Goal: Information Seeking & Learning: Understand process/instructions

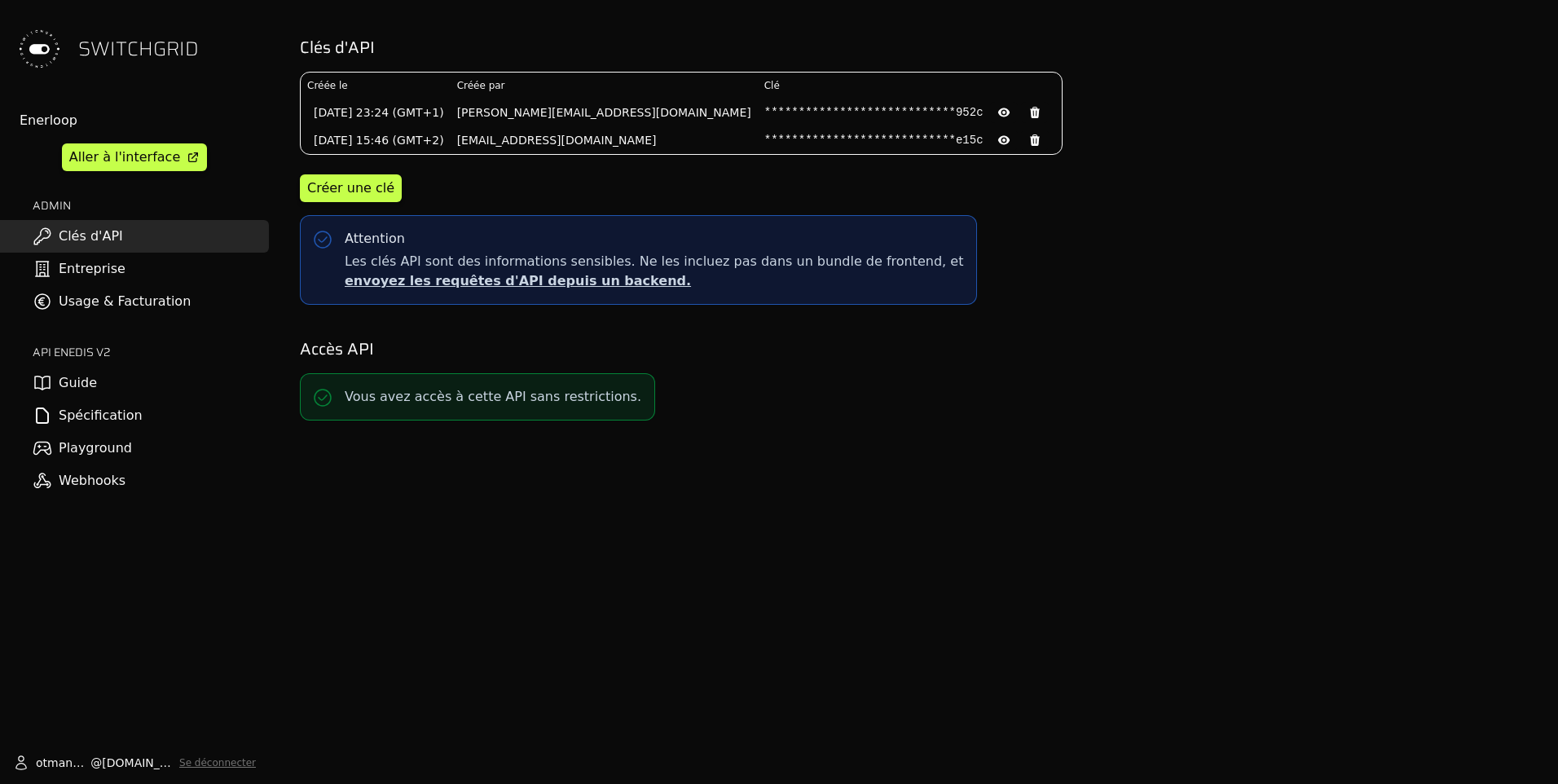
click at [122, 380] on link "Guide" at bounding box center [134, 383] width 269 height 33
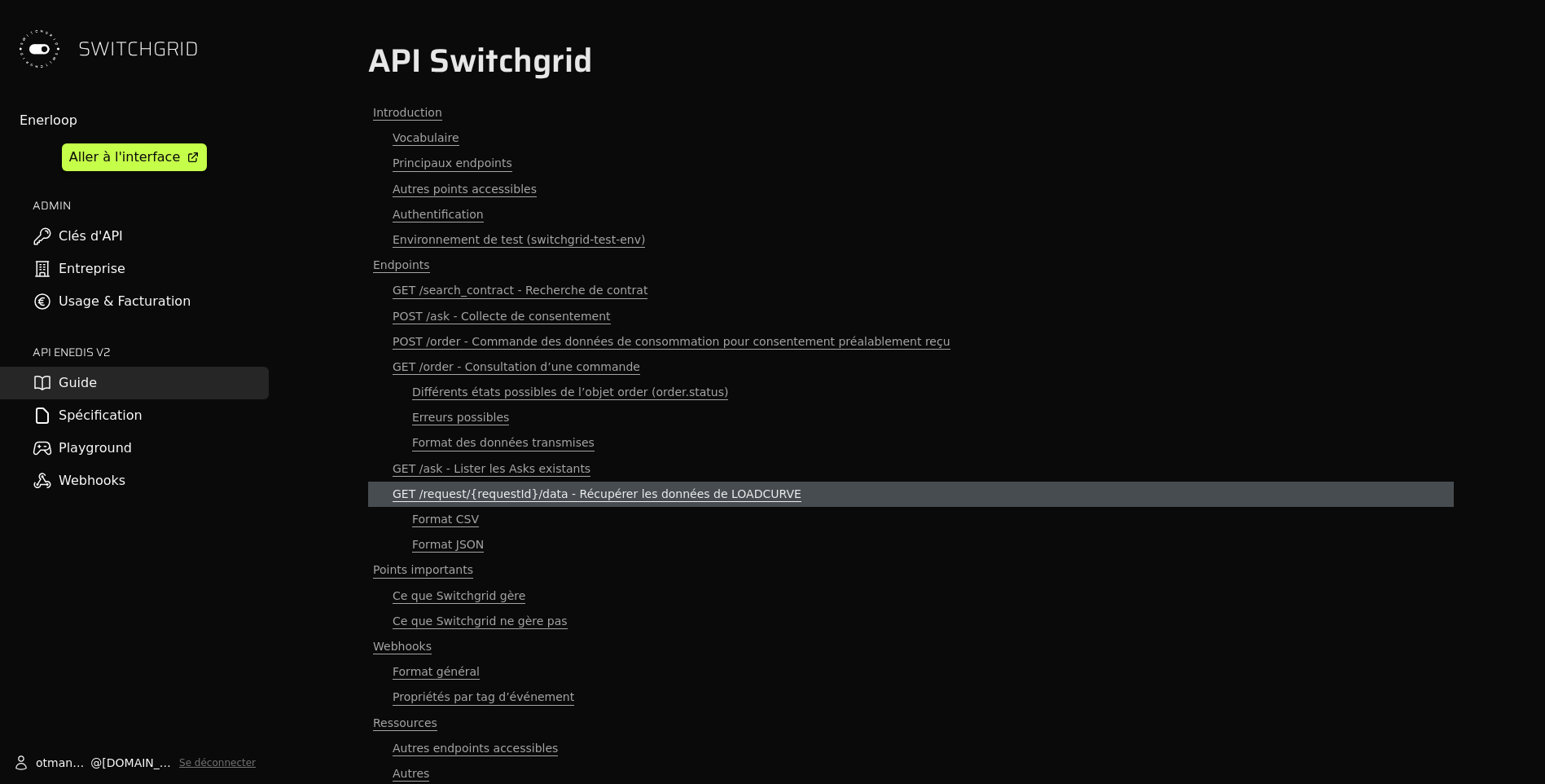
click at [477, 497] on span "GET /request/{requestId}/data - Récupérer les données de LOADCURVE" at bounding box center [596, 493] width 408 height 15
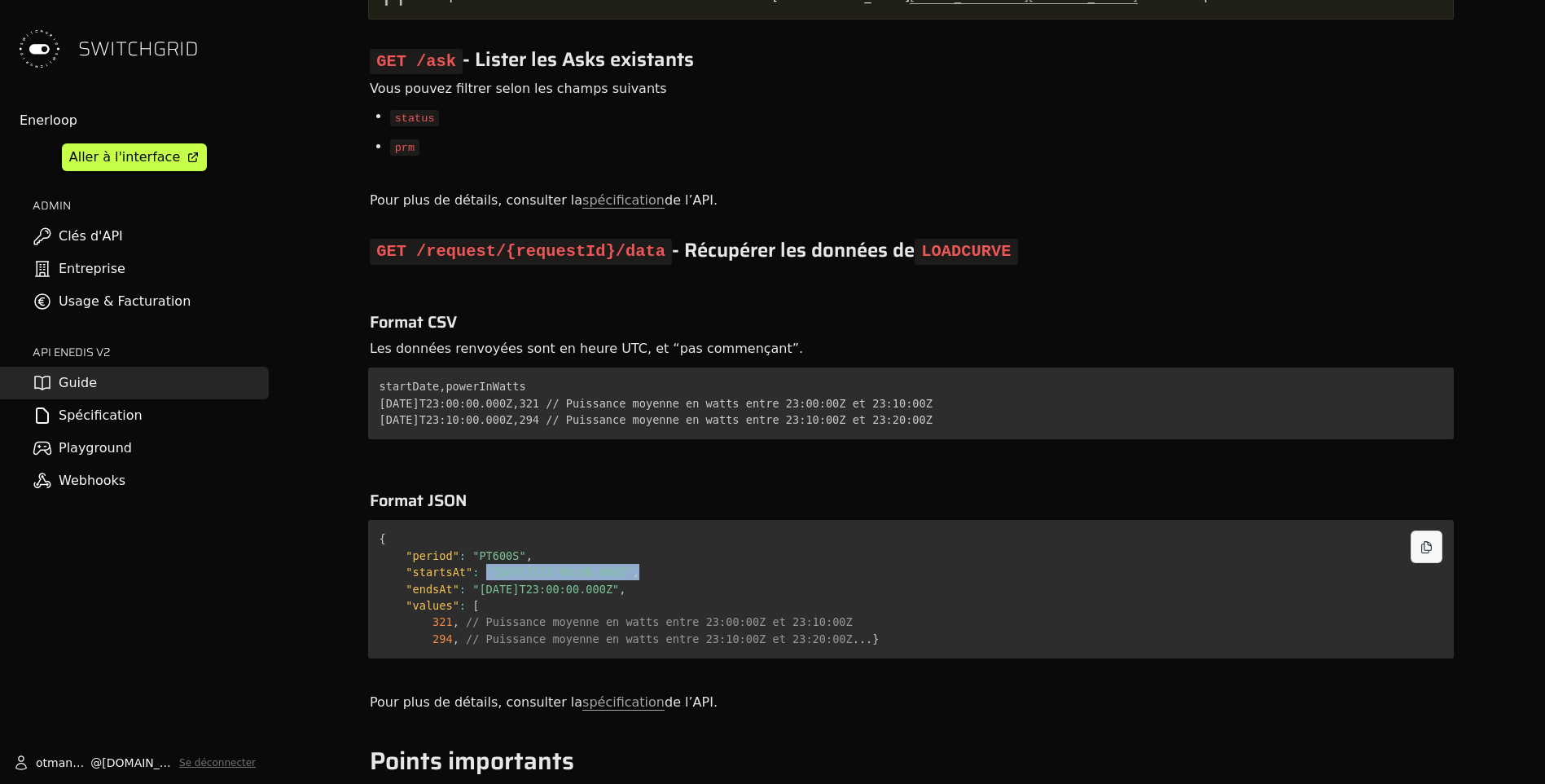
drag, startPoint x: 640, startPoint y: 380, endPoint x: 476, endPoint y: 380, distance: 164.0
click at [476, 532] on code "{ "period" : "PT600S" , "startsAt" : "[DATE]T23:00:00.000Z" , "endsAt" : "[DATE…" at bounding box center [630, 588] width 500 height 112
copy code ""[DATE]T23:00:00.000Z" ,"
click at [505, 582] on span ""[DATE]T23:00:00.000Z"" at bounding box center [546, 588] width 147 height 13
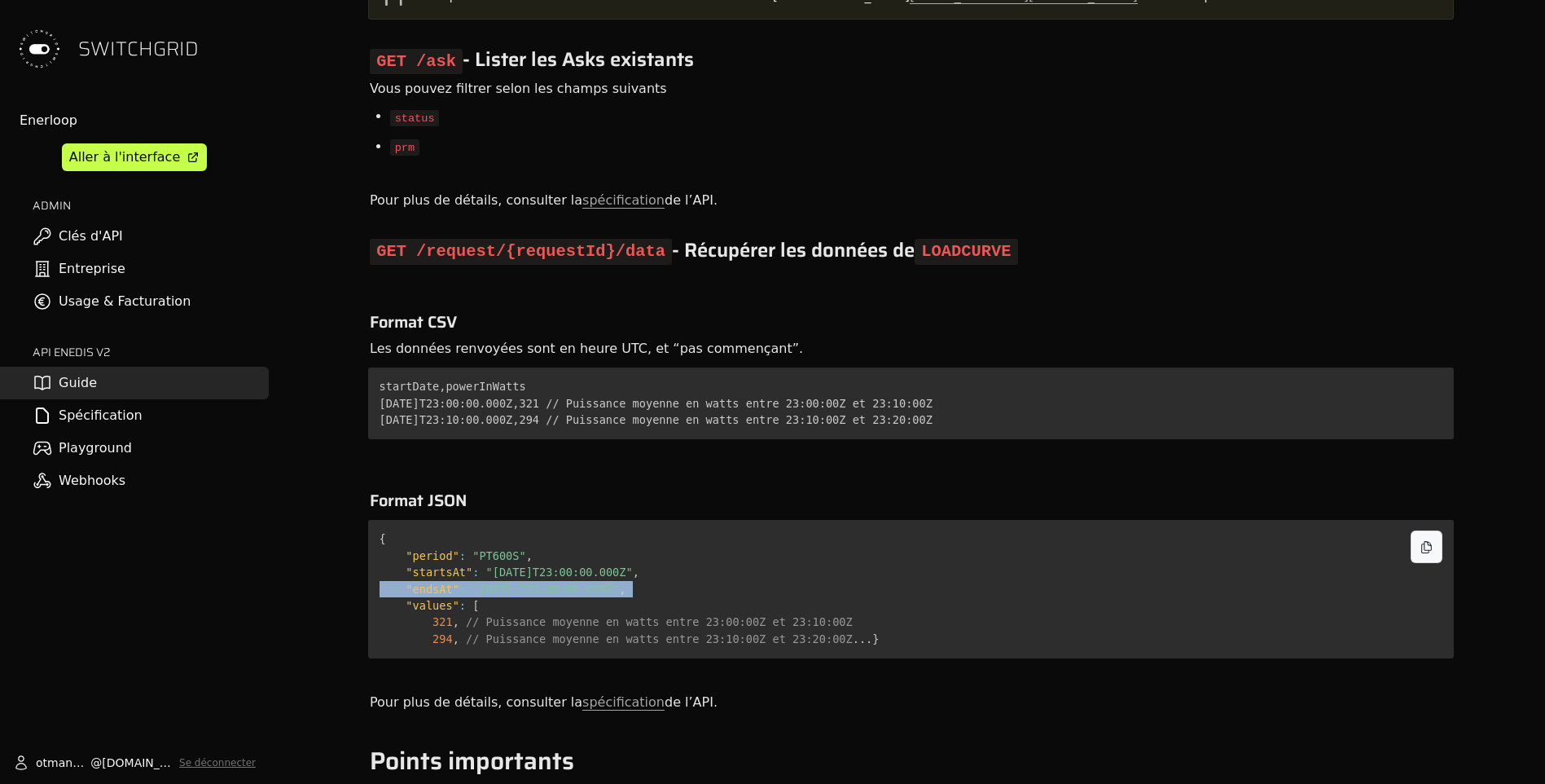
click at [505, 582] on span ""[DATE]T23:00:00.000Z"" at bounding box center [546, 588] width 147 height 13
copy code ""endsAt" : "[DATE]T23:00:00.000Z" ,"
